Goal: Complete application form

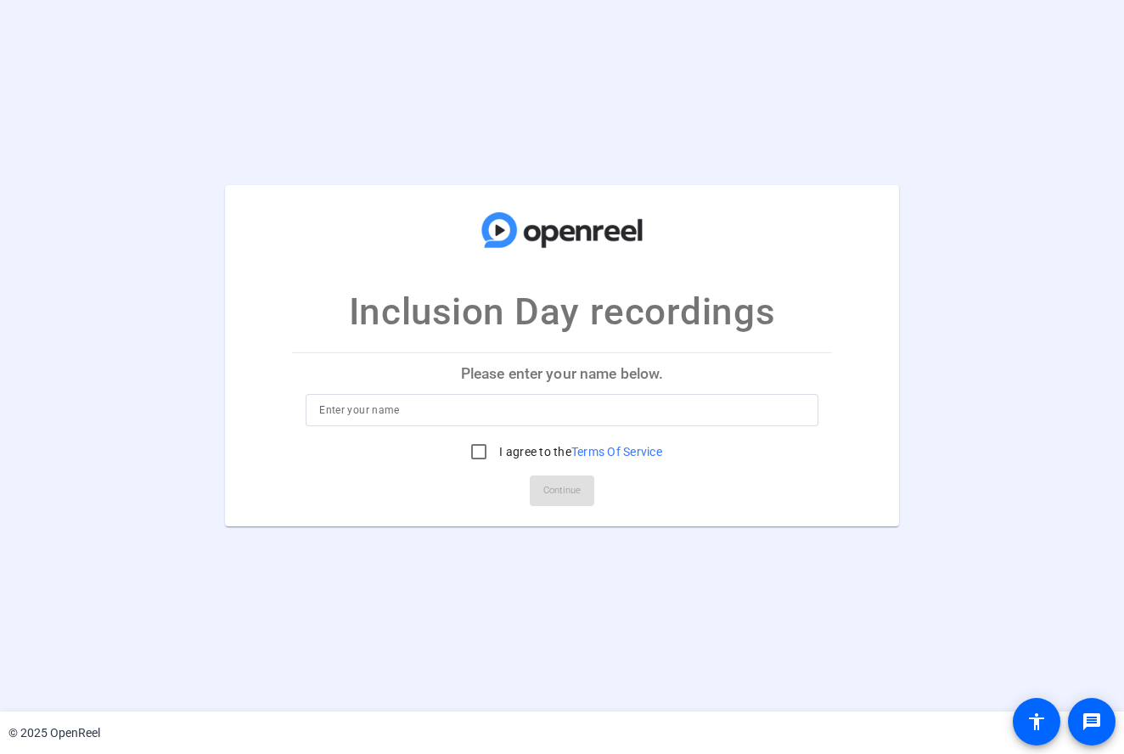
click at [527, 369] on p "Please enter your name below." at bounding box center [562, 373] width 540 height 41
click at [523, 408] on input at bounding box center [562, 410] width 486 height 20
type input "[PERSON_NAME]"
click at [476, 447] on input "I agree to the Terms Of Service" at bounding box center [479, 452] width 34 height 34
checkbox input "true"
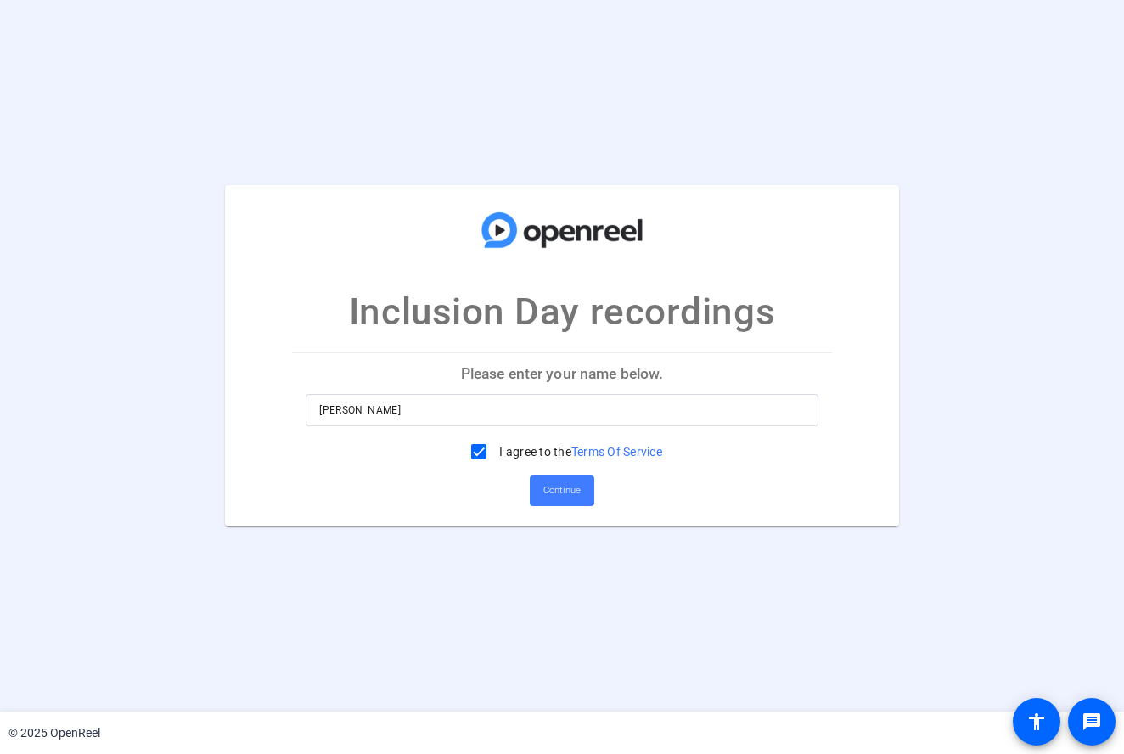
click at [574, 492] on span "Continue" at bounding box center [561, 490] width 37 height 25
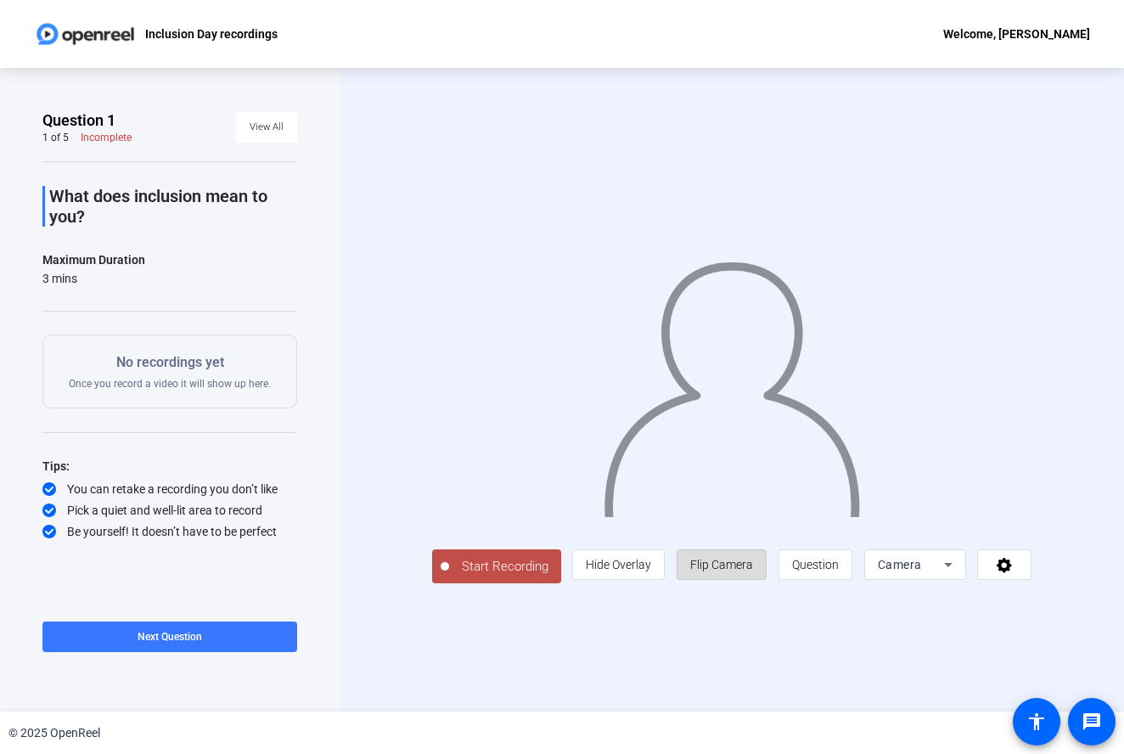
click at [753, 581] on span "Flip Camera" at bounding box center [721, 564] width 63 height 32
click at [651, 571] on span "Hide Overlay" at bounding box center [618, 565] width 65 height 14
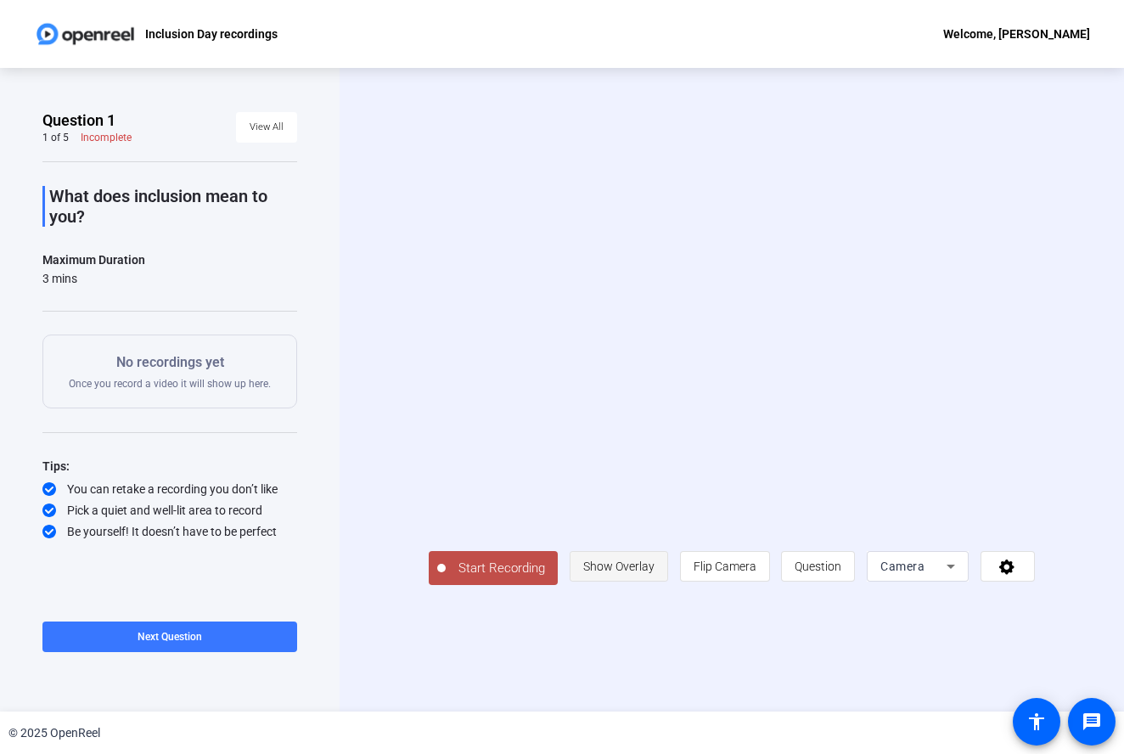
click at [655, 573] on span "Show Overlay" at bounding box center [618, 567] width 71 height 14
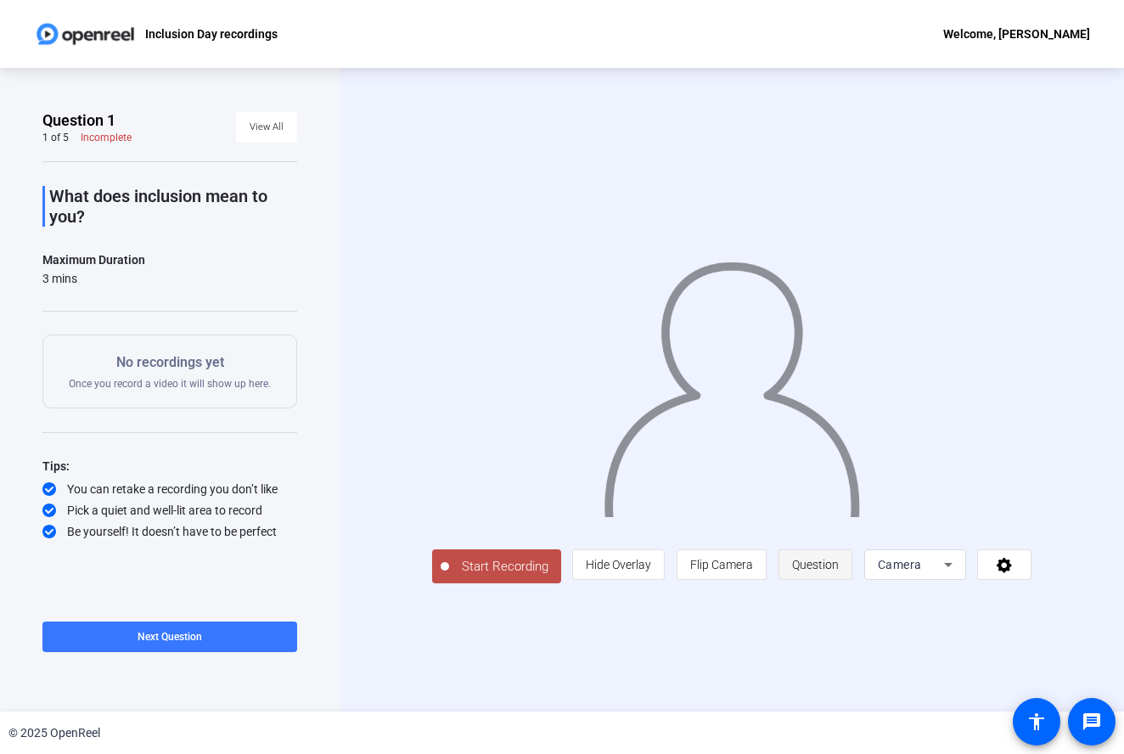
click at [839, 571] on span "Question" at bounding box center [815, 565] width 47 height 14
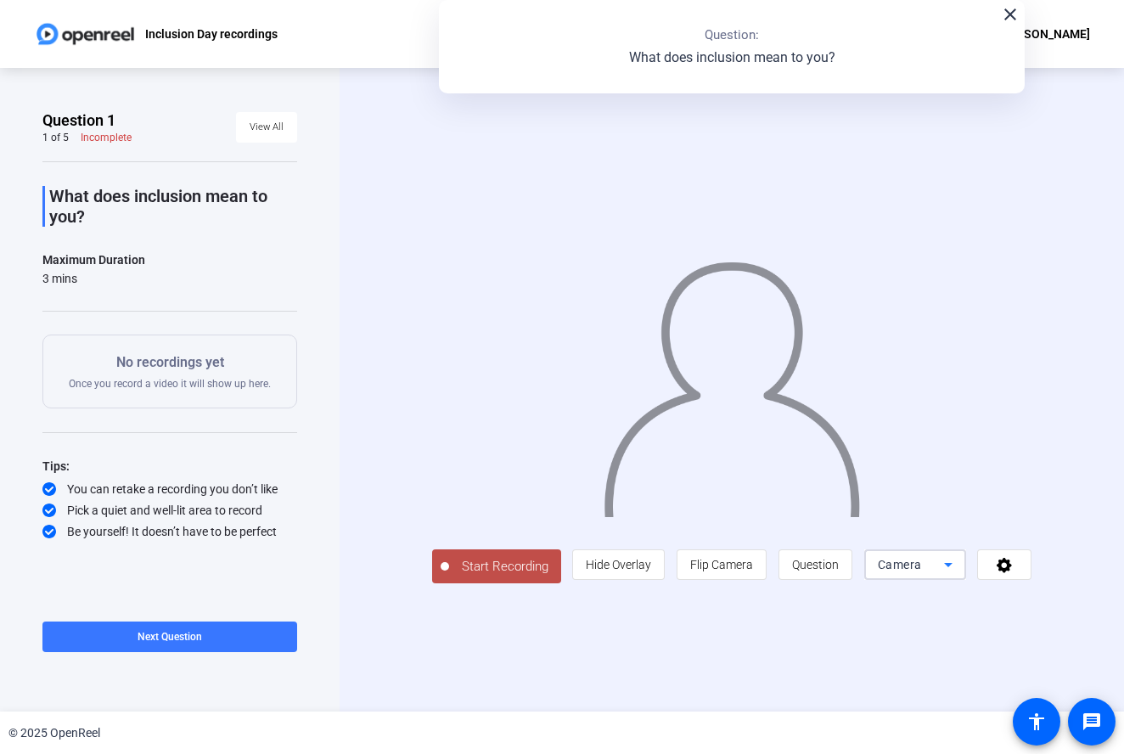
click at [944, 575] on div "Camera" at bounding box center [911, 564] width 66 height 20
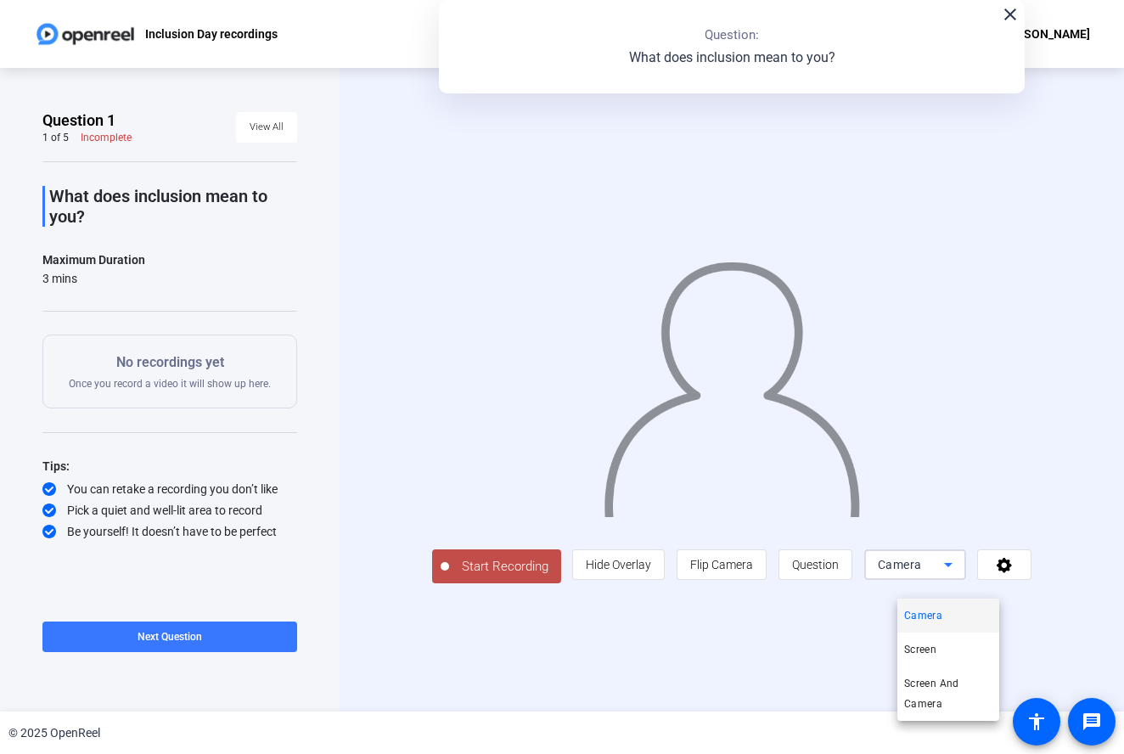
click at [964, 587] on div at bounding box center [562, 377] width 1124 height 754
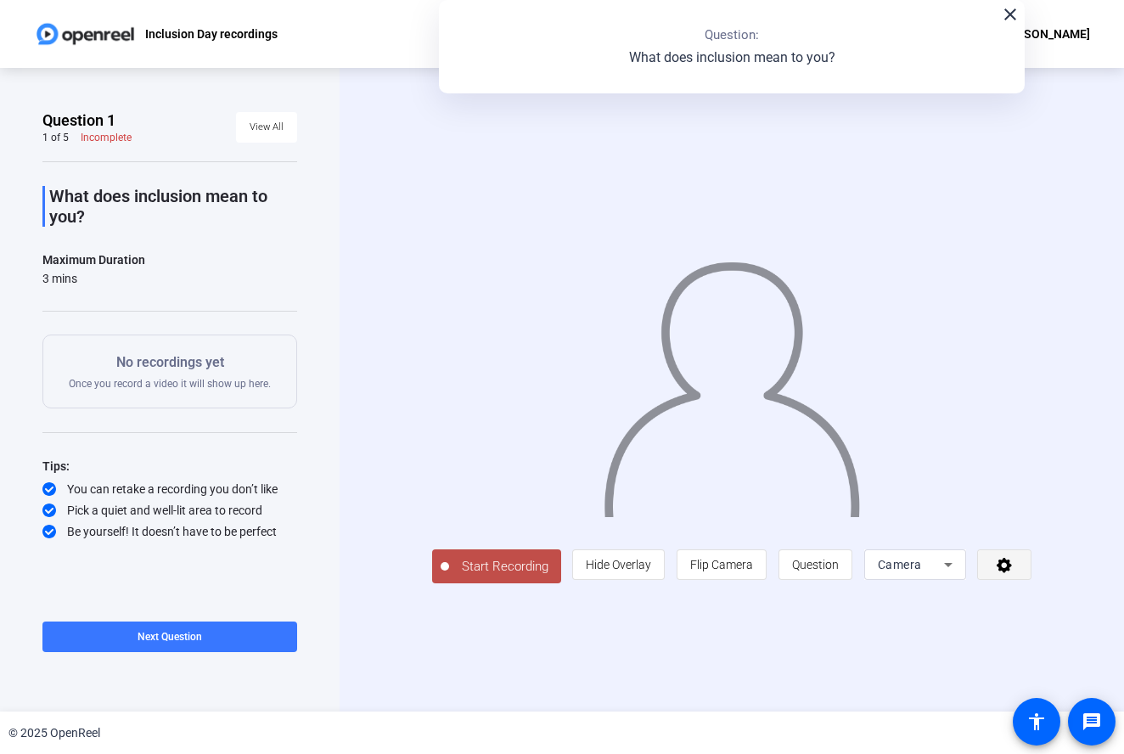
click at [1025, 582] on span at bounding box center [1004, 564] width 53 height 41
click at [1025, 582] on div at bounding box center [562, 377] width 1124 height 754
